Goal: Answer question/provide support

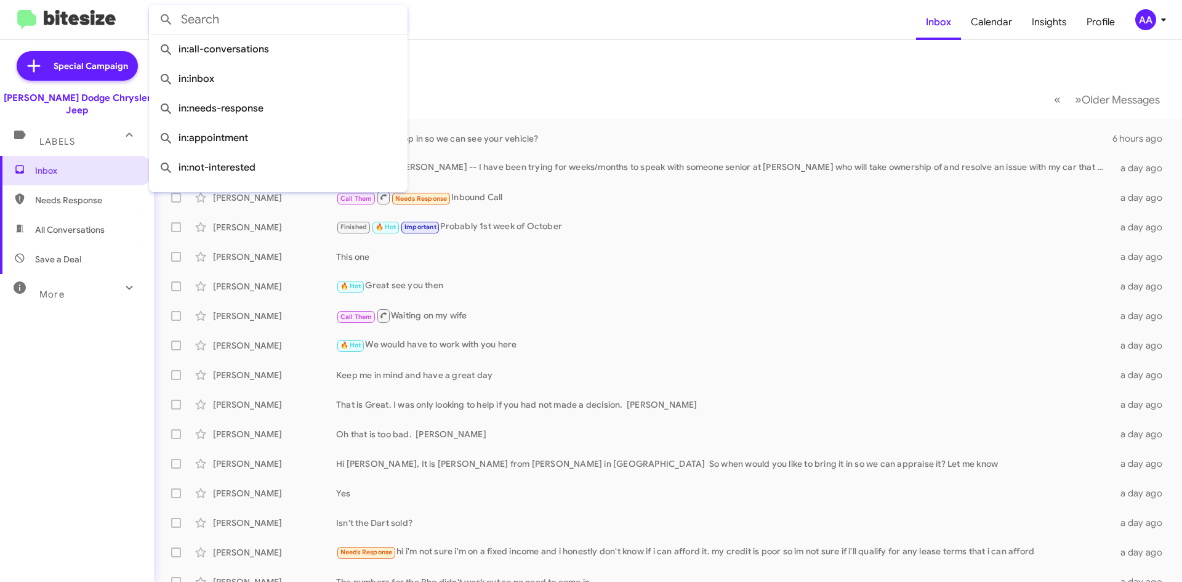
click at [210, 14] on input "text" at bounding box center [278, 20] width 258 height 30
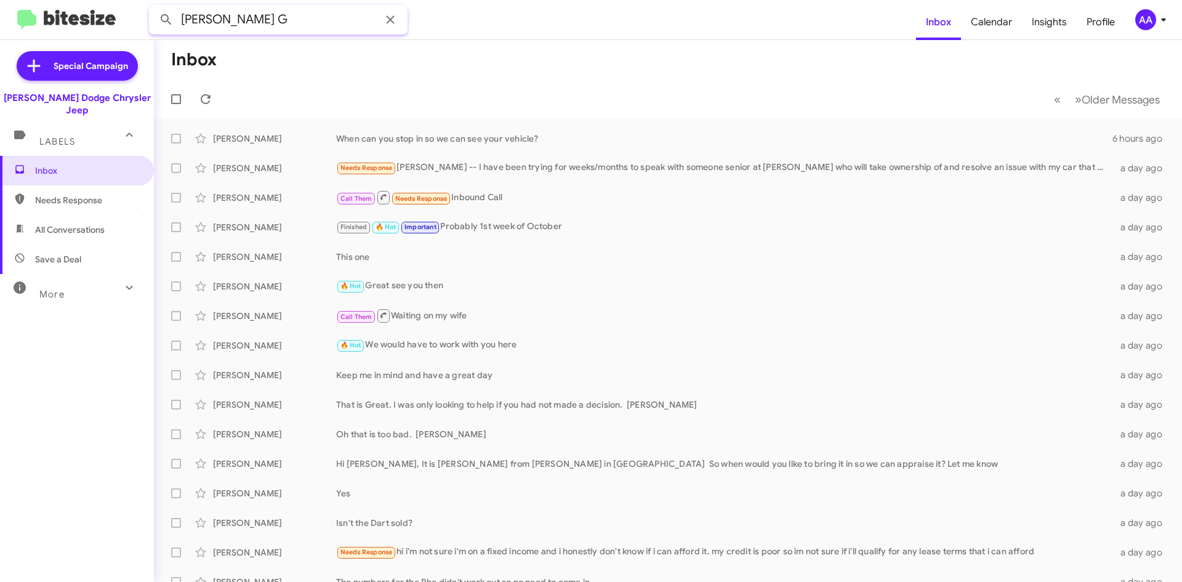
click at [154, 7] on button at bounding box center [166, 19] width 25 height 25
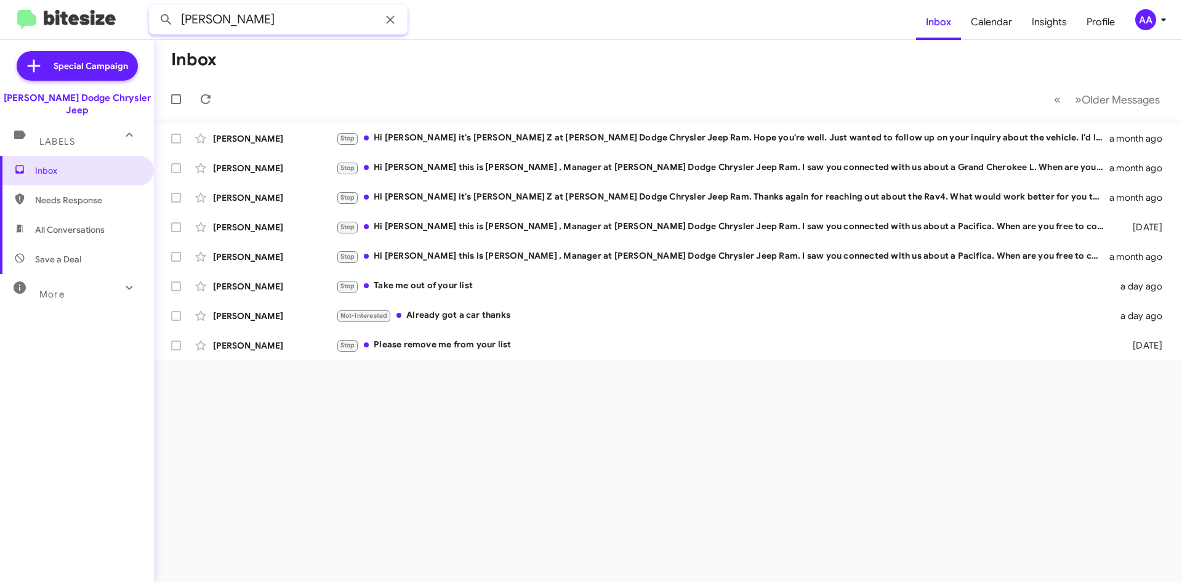
type input "[PERSON_NAME]"
click at [154, 7] on button at bounding box center [166, 19] width 25 height 25
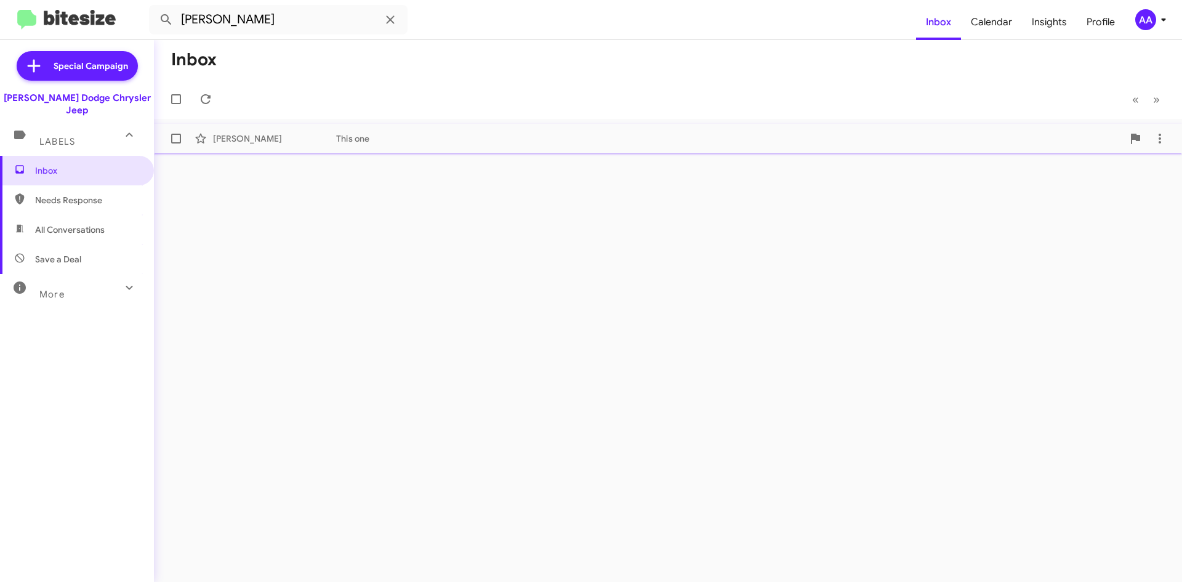
click at [307, 134] on div "[PERSON_NAME]" at bounding box center [274, 138] width 123 height 12
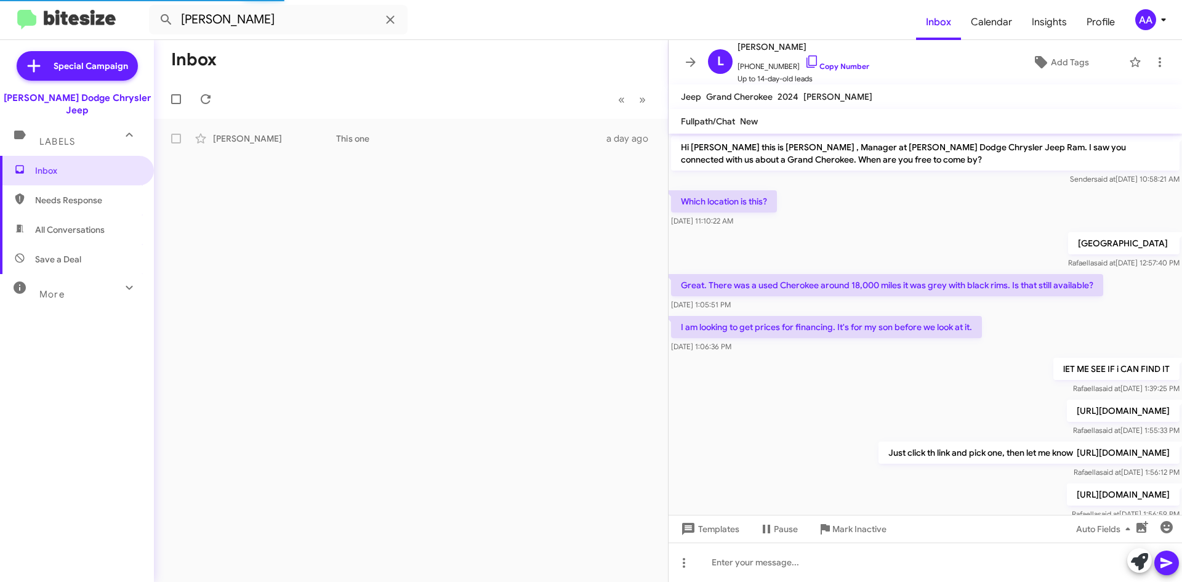
scroll to position [138, 0]
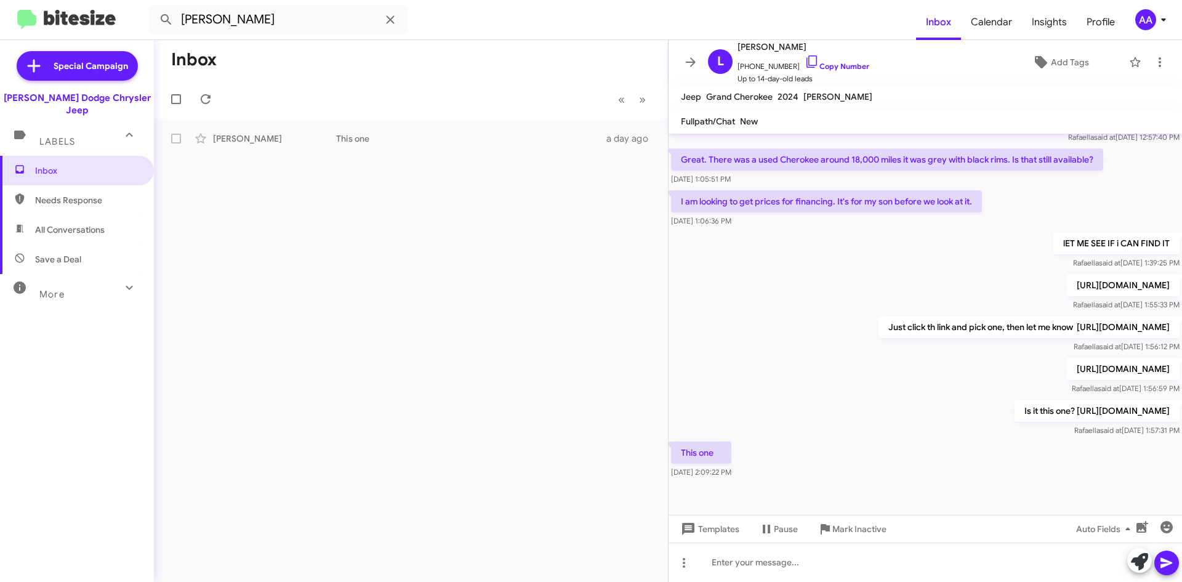
drag, startPoint x: 752, startPoint y: 409, endPoint x: 1166, endPoint y: 408, distance: 414.2
click at [1166, 408] on p "Is it this one? [URL][DOMAIN_NAME]" at bounding box center [1096, 410] width 165 height 22
click at [974, 467] on div "This one [DATE] 2:09:22 PM" at bounding box center [924, 460] width 513 height 42
click at [721, 282] on div "[URL][DOMAIN_NAME] [PERSON_NAME] said at [DATE] 1:55:33 PM" at bounding box center [924, 292] width 513 height 42
drag, startPoint x: 751, startPoint y: 411, endPoint x: 1181, endPoint y: 420, distance: 430.2
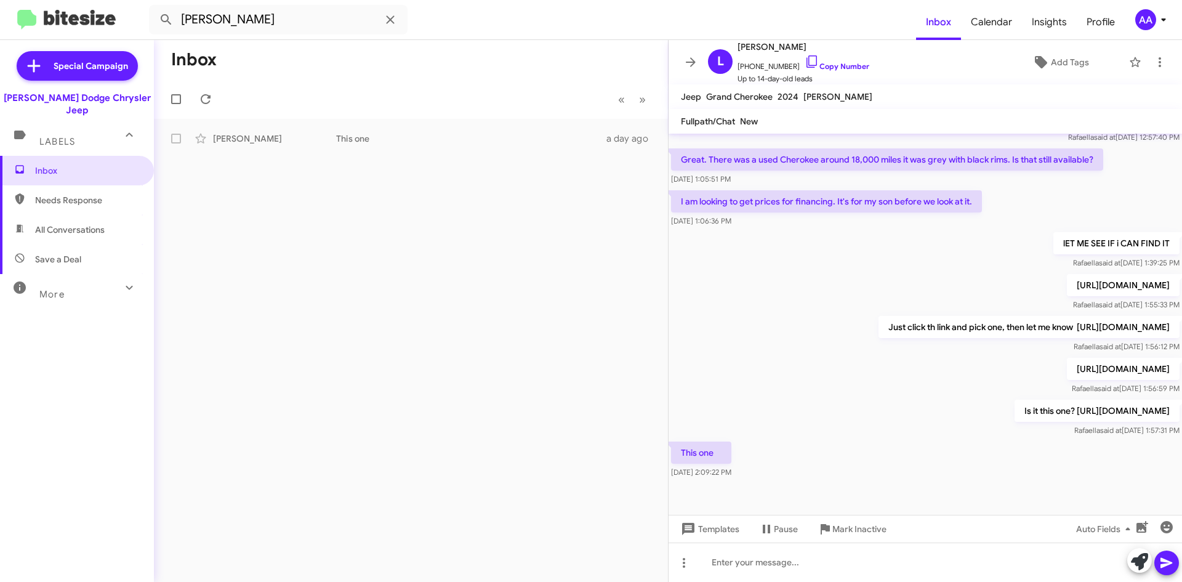
click at [1181, 420] on cdk-virtual-scroll-viewport "Hi [PERSON_NAME] this is [PERSON_NAME] , Manager at [PERSON_NAME] Dodge Chrysle…" at bounding box center [924, 324] width 513 height 381
copy p "[URL][DOMAIN_NAME]"
